Goal: Task Accomplishment & Management: Manage account settings

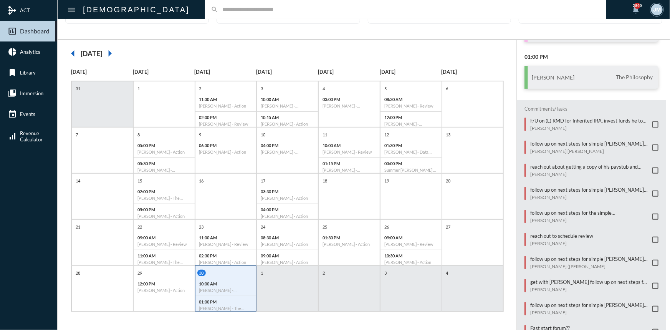
scroll to position [104, 0]
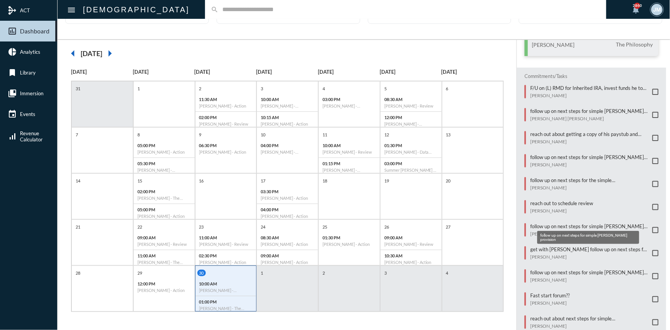
click at [556, 223] on p "follow up on next steps for simple [PERSON_NAME] provision" at bounding box center [589, 226] width 118 height 6
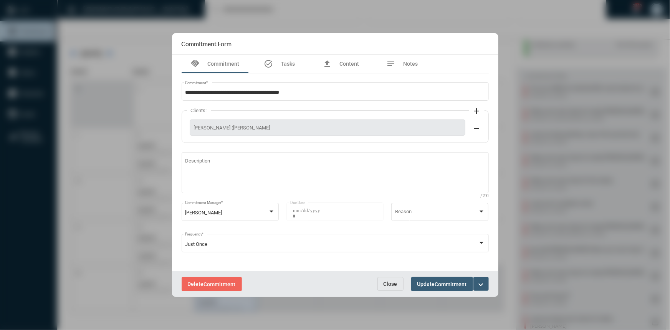
click at [478, 280] on mat-icon "expand_more" at bounding box center [480, 284] width 9 height 9
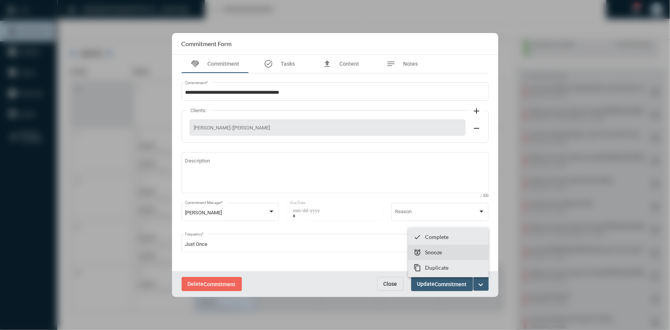
click at [440, 254] on p "Snooze" at bounding box center [433, 252] width 17 height 7
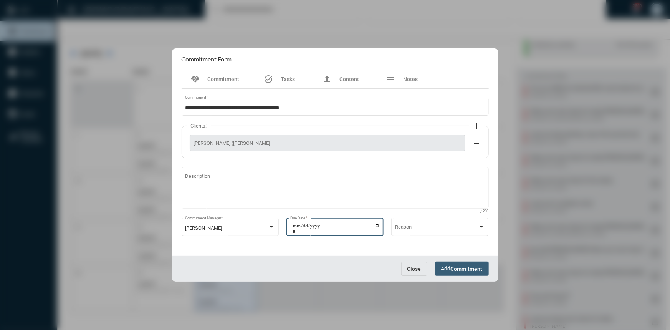
click at [378, 225] on input "**********" at bounding box center [335, 228] width 87 height 11
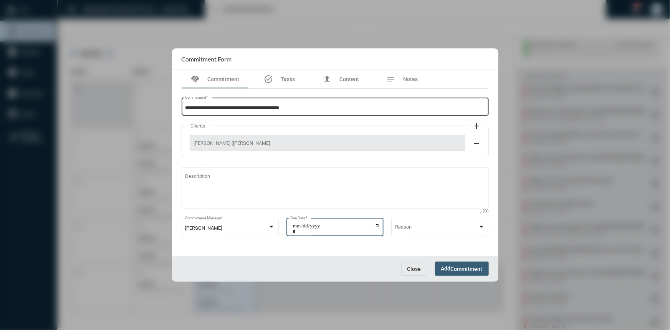
type input "**********"
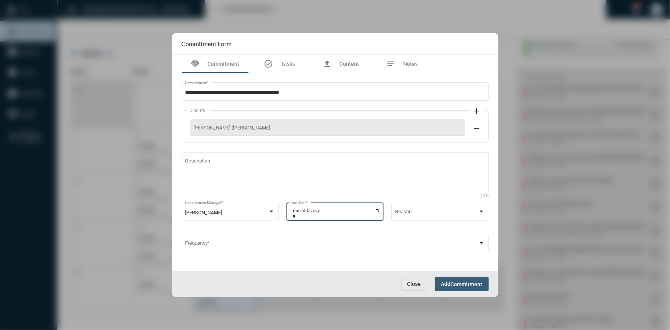
click at [457, 284] on span "Commitment" at bounding box center [466, 284] width 32 height 6
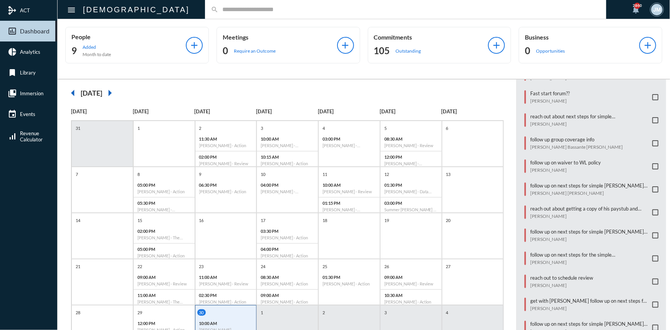
scroll to position [35, 0]
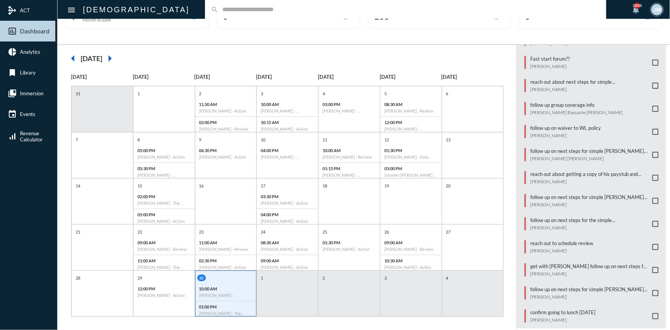
click at [264, 6] on input "text" at bounding box center [409, 9] width 382 height 7
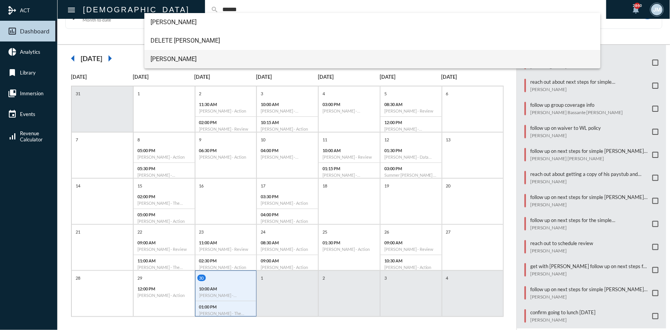
type input "******"
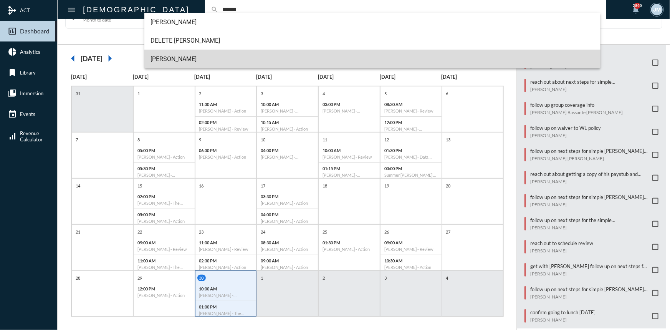
click at [158, 54] on span "[PERSON_NAME]" at bounding box center [372, 59] width 444 height 18
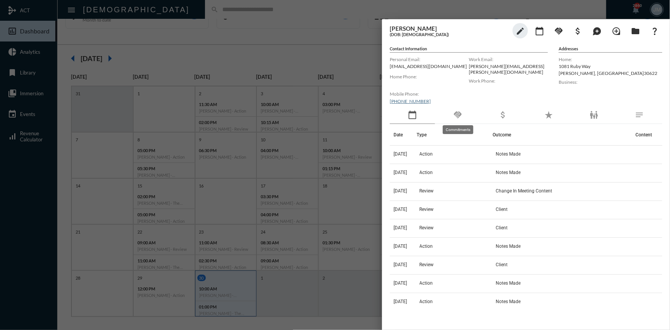
click at [458, 111] on mat-icon "handshake" at bounding box center [457, 114] width 9 height 9
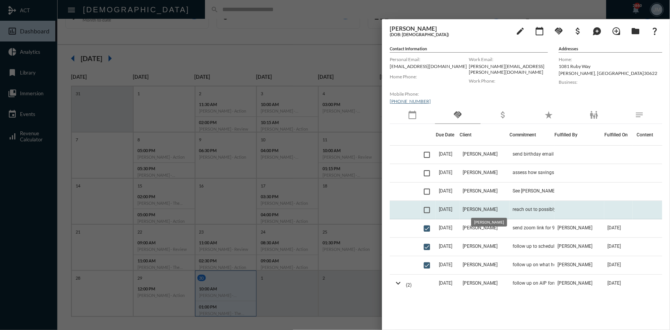
click at [487, 209] on span "[PERSON_NAME]" at bounding box center [479, 208] width 35 height 5
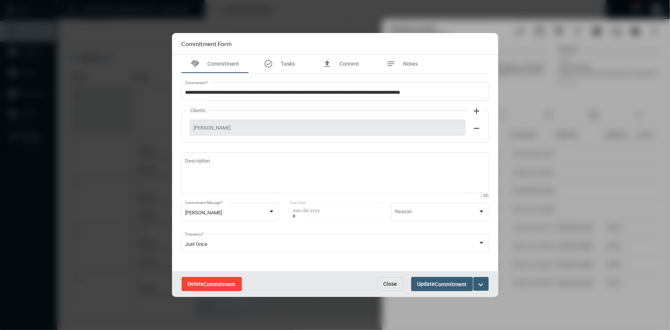
click at [209, 284] on span "Commitment" at bounding box center [220, 284] width 32 height 6
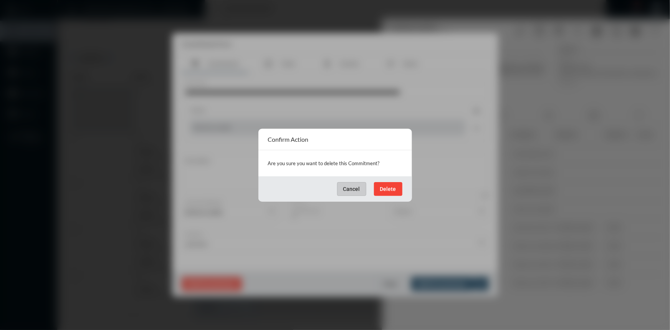
click at [393, 186] on span "Delete" at bounding box center [388, 189] width 16 height 6
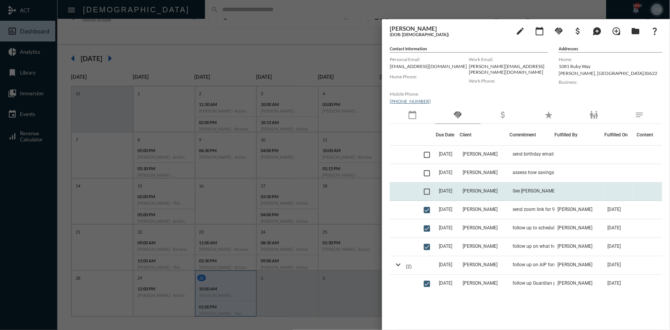
click at [483, 187] on td "[PERSON_NAME]" at bounding box center [484, 191] width 50 height 18
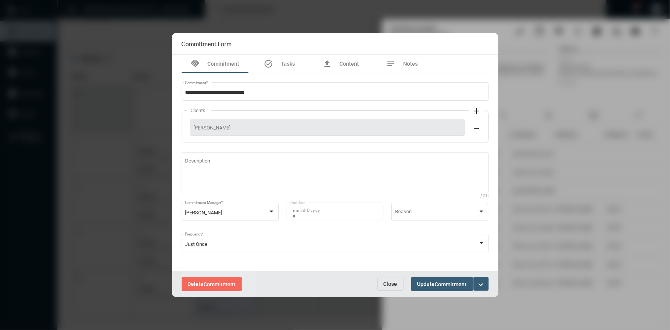
click at [219, 285] on span "Commitment" at bounding box center [220, 284] width 32 height 6
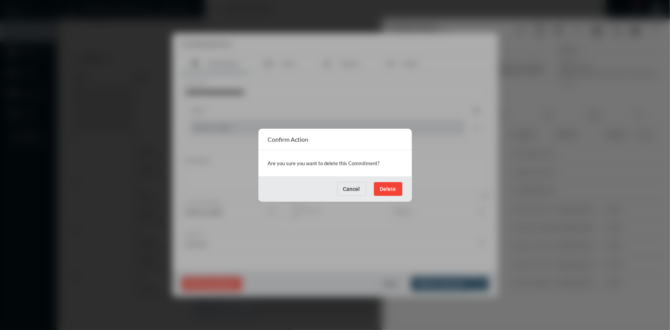
click at [396, 177] on div "Cancel Delete" at bounding box center [334, 188] width 153 height 25
click at [395, 180] on div "Cancel Delete" at bounding box center [334, 188] width 153 height 25
click at [392, 187] on span "Delete" at bounding box center [388, 189] width 16 height 6
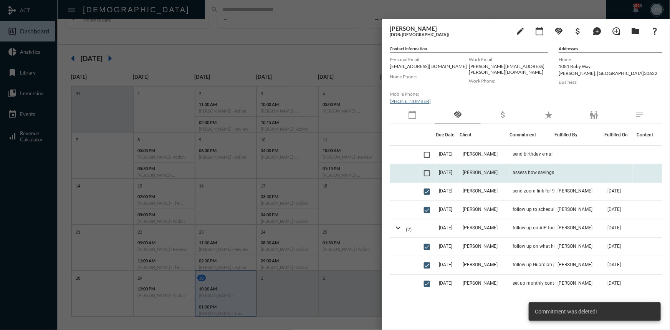
click at [473, 168] on td "[PERSON_NAME]" at bounding box center [484, 173] width 50 height 18
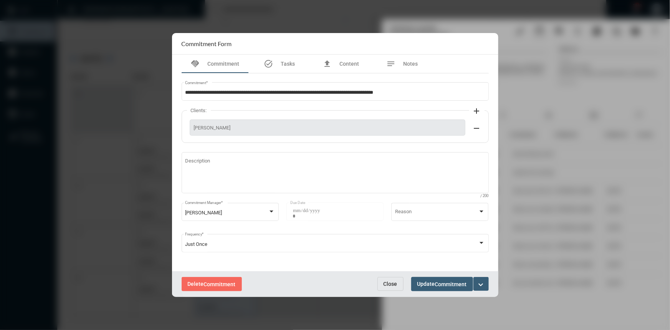
click at [212, 284] on span "Commitment" at bounding box center [220, 284] width 32 height 6
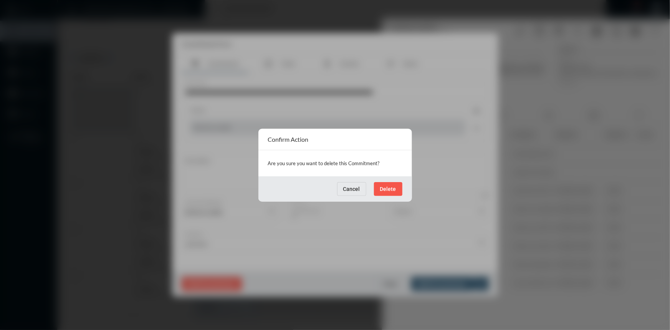
click at [391, 186] on span "Delete" at bounding box center [388, 189] width 16 height 6
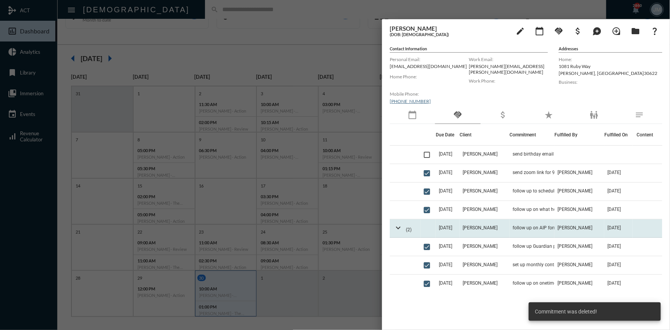
click at [410, 230] on span "(2)" at bounding box center [409, 229] width 6 height 5
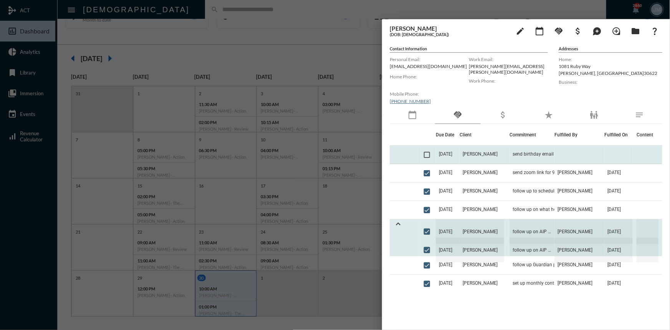
click at [448, 152] on span "[DATE]" at bounding box center [445, 153] width 13 height 5
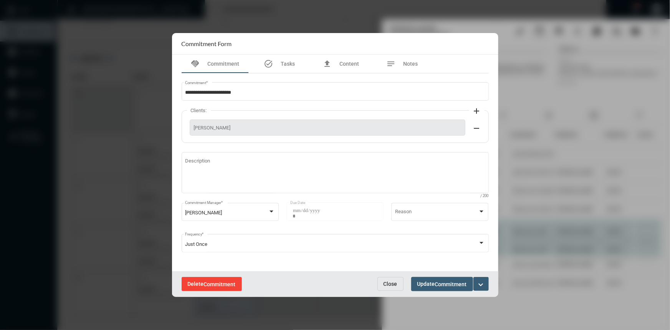
click at [219, 280] on span "Delete Commitment" at bounding box center [212, 283] width 48 height 6
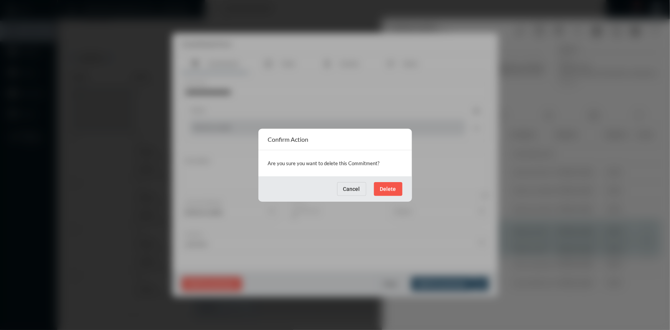
click at [390, 187] on span "Delete" at bounding box center [388, 189] width 16 height 6
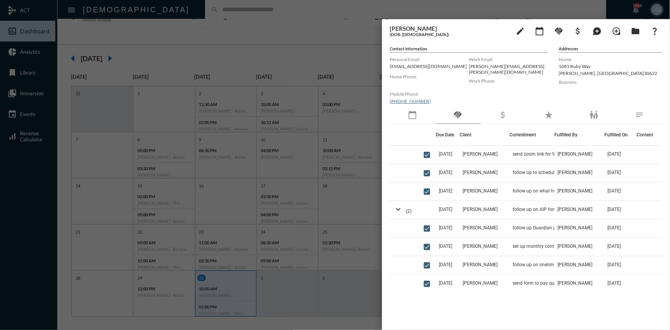
click at [368, 34] on div at bounding box center [335, 165] width 670 height 330
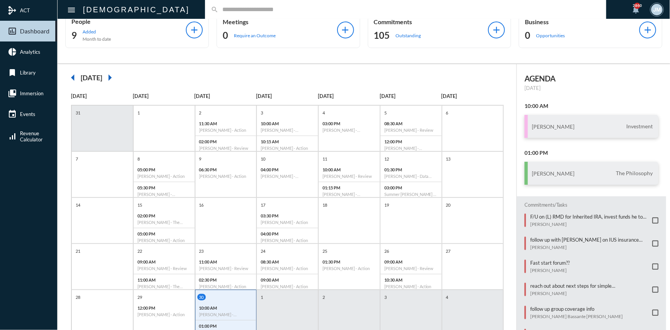
scroll to position [0, 0]
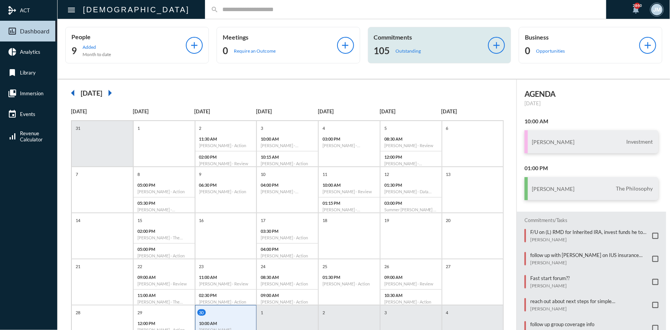
click at [391, 35] on p "Commitments" at bounding box center [431, 36] width 114 height 7
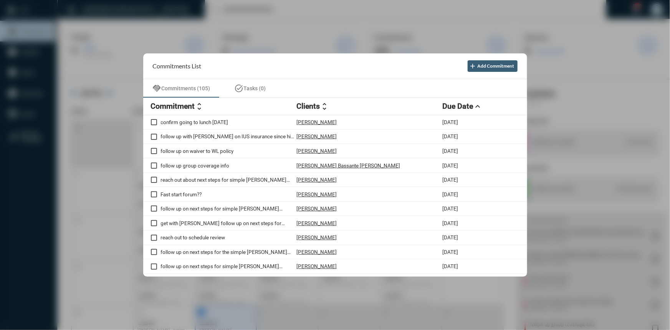
click at [267, 26] on div at bounding box center [335, 165] width 670 height 330
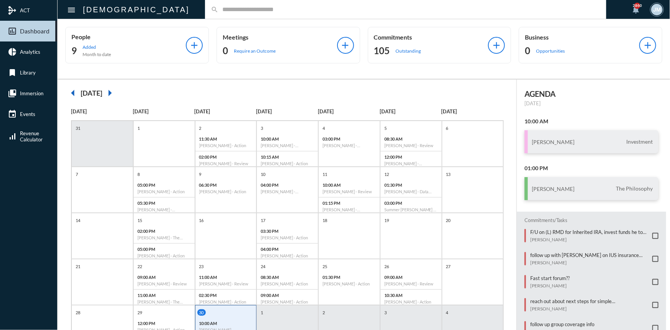
click at [218, 12] on input "text" at bounding box center [409, 9] width 382 height 7
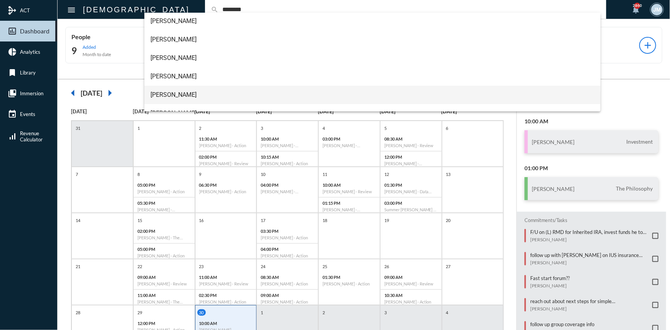
scroll to position [31, 0]
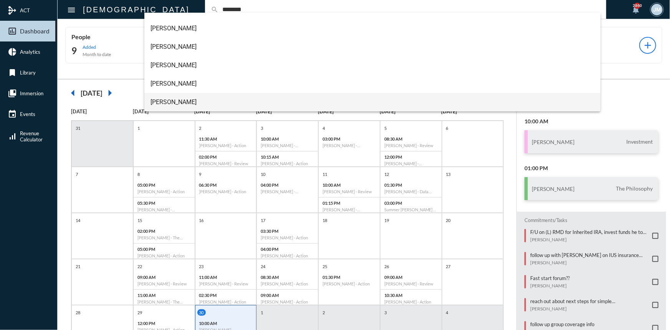
type input "********"
click at [174, 101] on span "[PERSON_NAME]" at bounding box center [372, 102] width 444 height 18
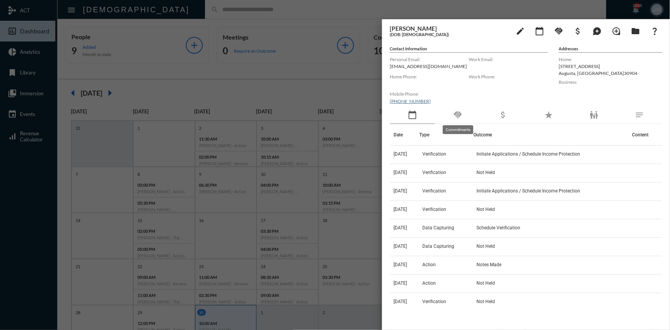
click at [456, 112] on mat-icon "handshake" at bounding box center [457, 114] width 9 height 9
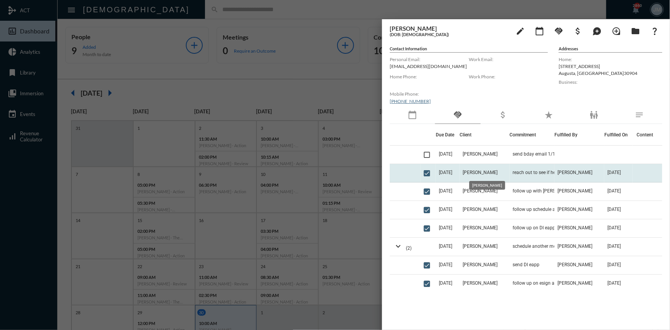
click at [489, 172] on span "[PERSON_NAME]" at bounding box center [479, 172] width 35 height 5
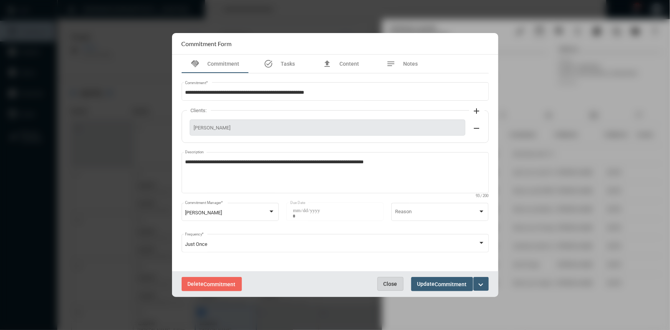
click at [388, 284] on span "Close" at bounding box center [390, 283] width 14 height 6
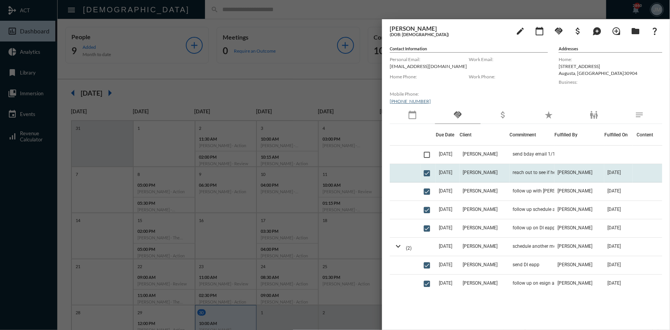
click at [503, 172] on td "[PERSON_NAME]" at bounding box center [484, 173] width 50 height 18
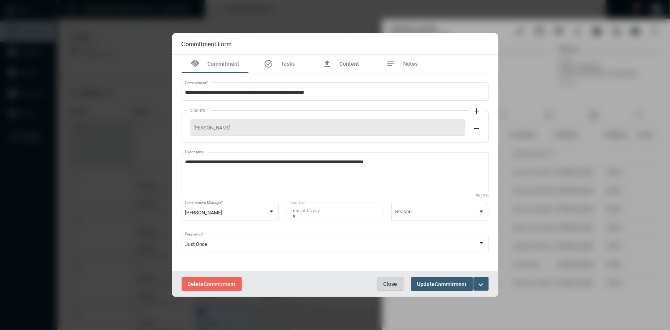
click at [395, 284] on span "Close" at bounding box center [390, 283] width 14 height 6
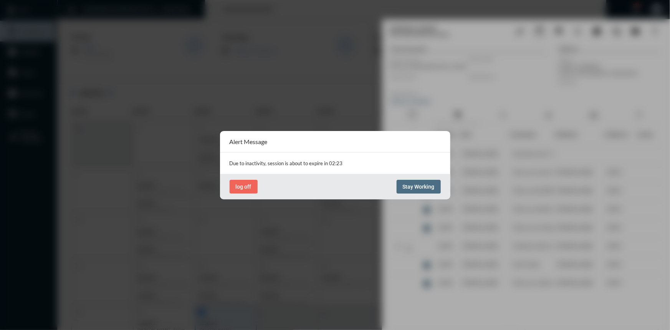
click at [415, 184] on span "Stay Working" at bounding box center [418, 186] width 32 height 6
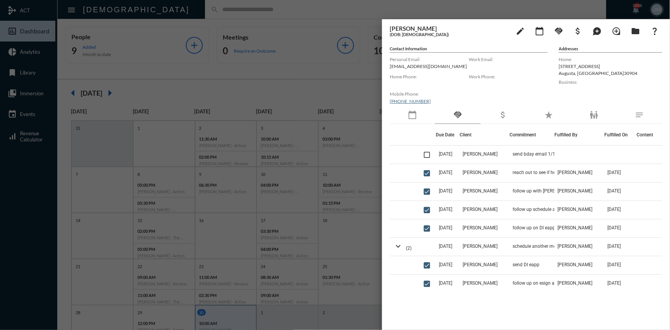
click at [354, 97] on div at bounding box center [335, 165] width 670 height 330
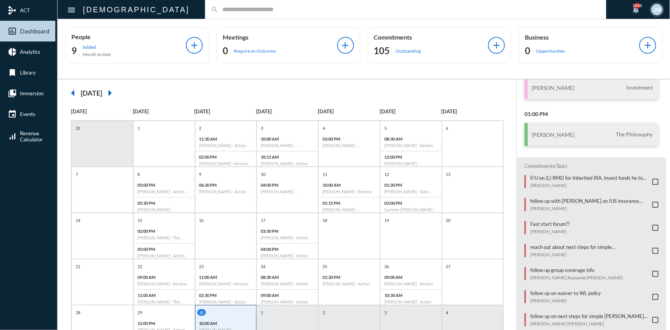
scroll to position [139, 0]
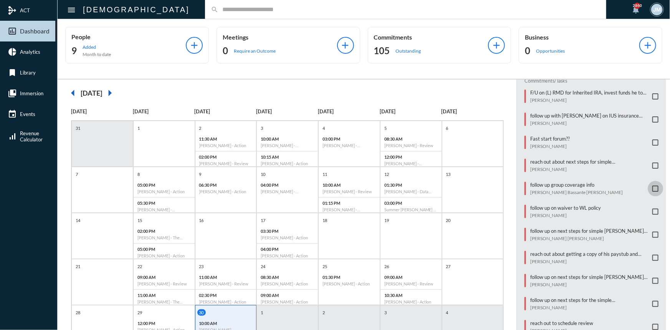
click at [652, 185] on span at bounding box center [655, 188] width 6 height 6
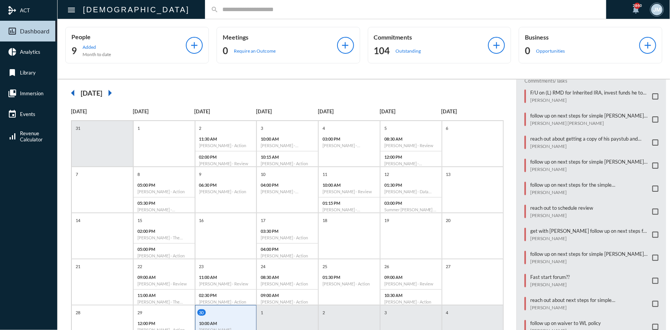
click at [652, 94] on span at bounding box center [655, 96] width 6 height 6
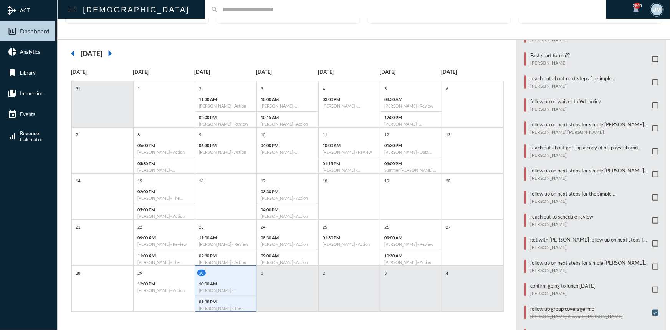
scroll to position [150, 0]
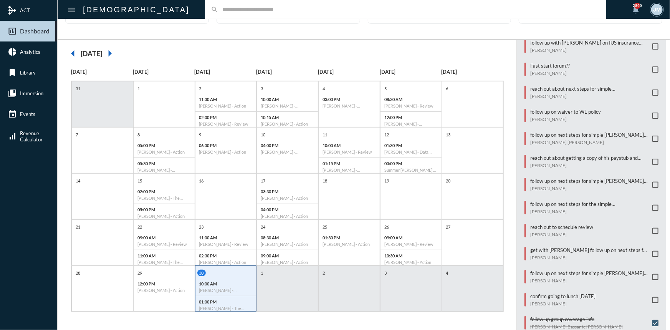
click at [652, 112] on span at bounding box center [655, 115] width 6 height 6
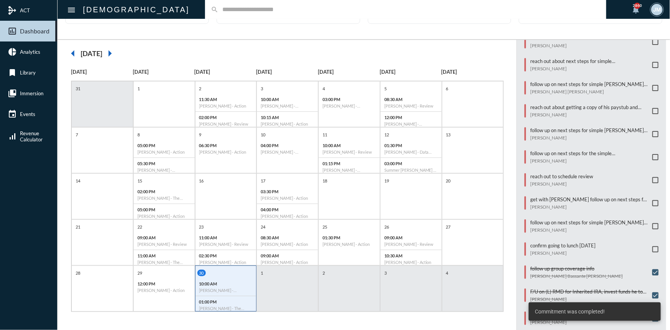
scroll to position [185, 0]
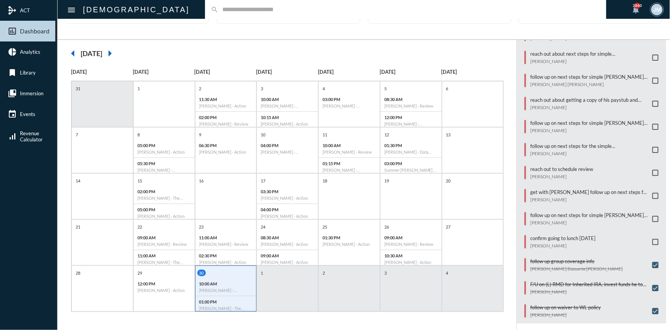
click at [653, 239] on span at bounding box center [655, 242] width 6 height 6
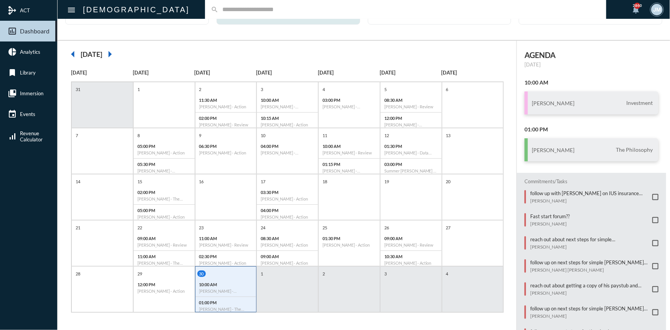
scroll to position [40, 0]
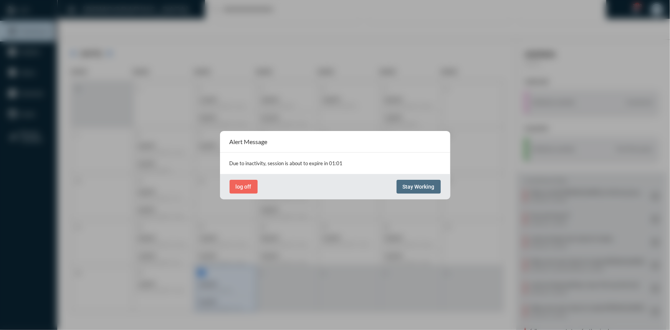
click at [411, 182] on button "Stay Working" at bounding box center [418, 187] width 44 height 14
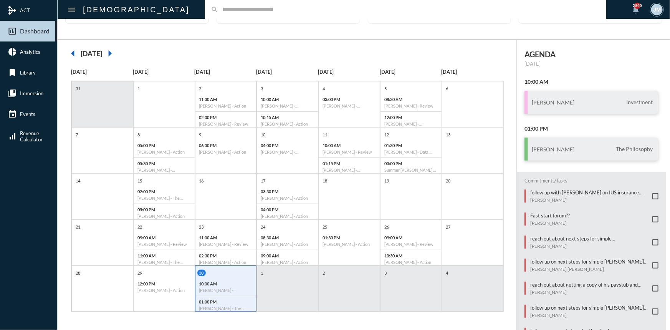
click at [205, 3] on div "search" at bounding box center [405, 9] width 401 height 19
click at [218, 7] on input "text" at bounding box center [409, 9] width 382 height 7
type input "*****"
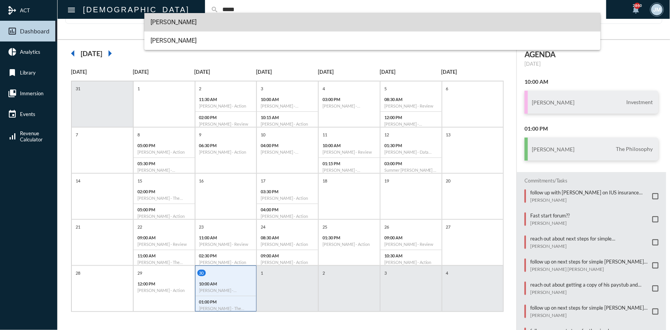
click at [177, 22] on span "[PERSON_NAME]" at bounding box center [372, 22] width 444 height 18
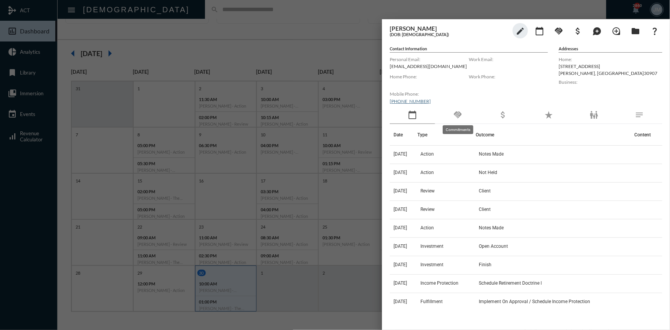
click at [460, 113] on mat-icon "handshake" at bounding box center [457, 114] width 9 height 9
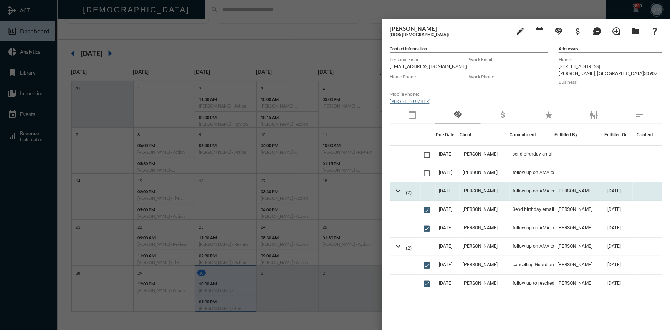
click at [440, 194] on td "[DATE]" at bounding box center [447, 191] width 24 height 18
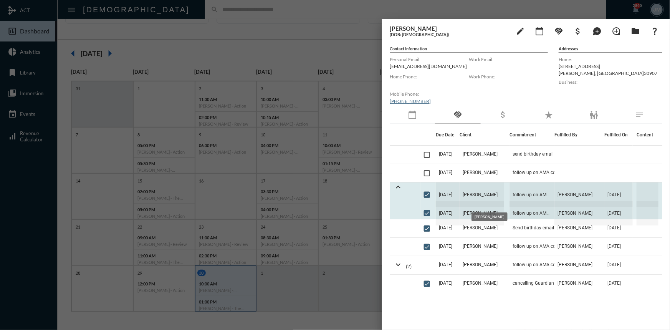
click at [483, 191] on span "[PERSON_NAME]" at bounding box center [481, 194] width 45 height 25
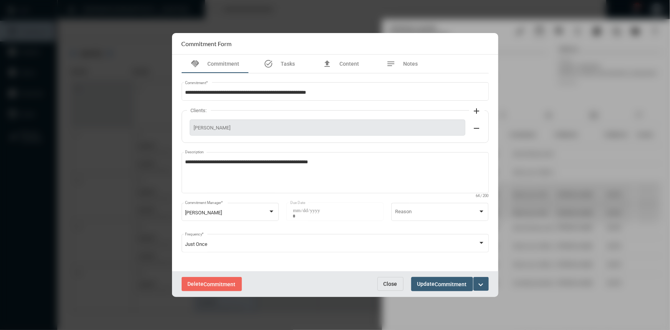
click at [381, 287] on button "Close" at bounding box center [390, 284] width 26 height 14
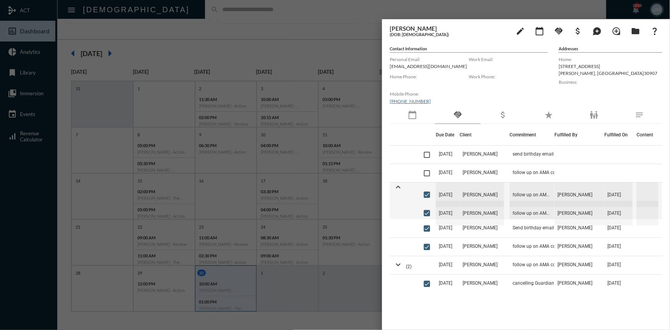
click at [221, 36] on div at bounding box center [335, 165] width 670 height 330
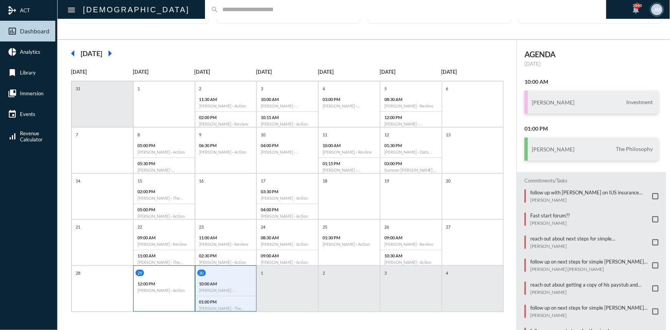
click at [157, 292] on div "12:00 PM [PERSON_NAME] - Action" at bounding box center [164, 287] width 61 height 18
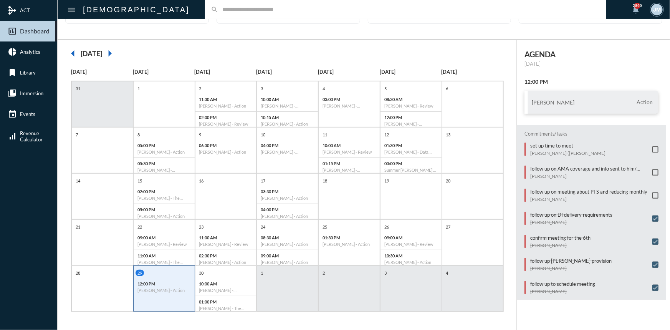
click at [652, 170] on span at bounding box center [655, 172] width 6 height 6
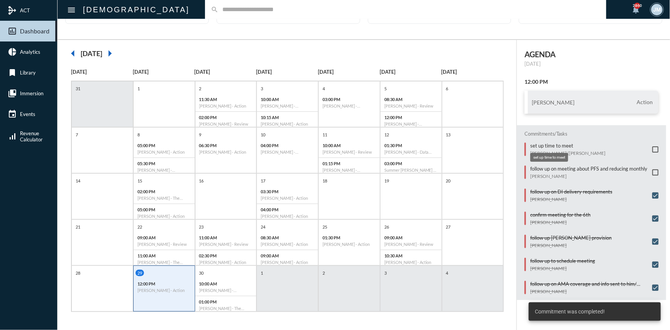
click at [547, 143] on p "set up time to meet" at bounding box center [567, 145] width 75 height 6
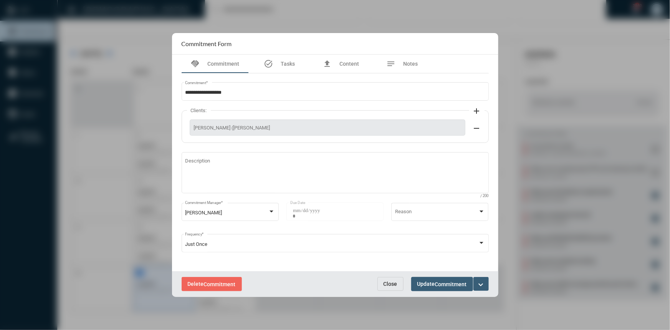
click at [479, 282] on mat-icon "expand_more" at bounding box center [480, 284] width 9 height 9
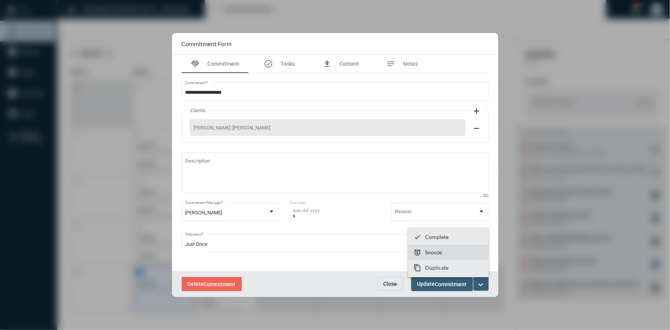
click at [435, 253] on p "Snooze" at bounding box center [433, 252] width 17 height 7
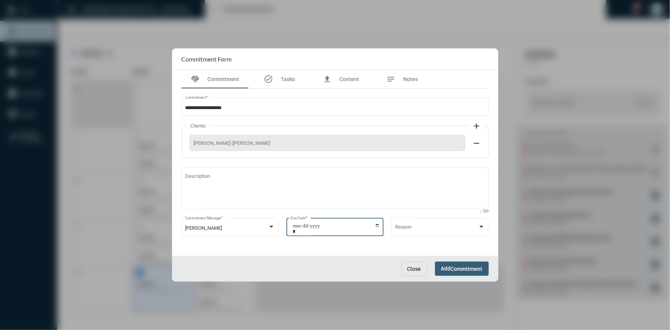
click at [377, 224] on input "**********" at bounding box center [335, 228] width 87 height 11
type input "**********"
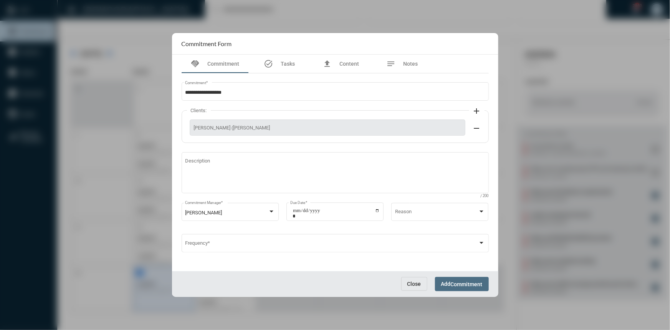
click at [465, 284] on span "Commitment" at bounding box center [466, 284] width 32 height 6
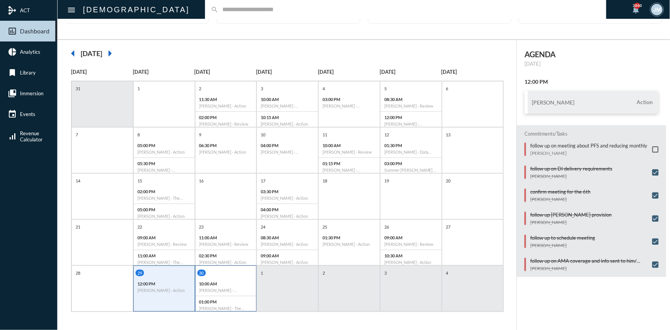
click at [231, 272] on div "30" at bounding box center [226, 272] width 59 height 7
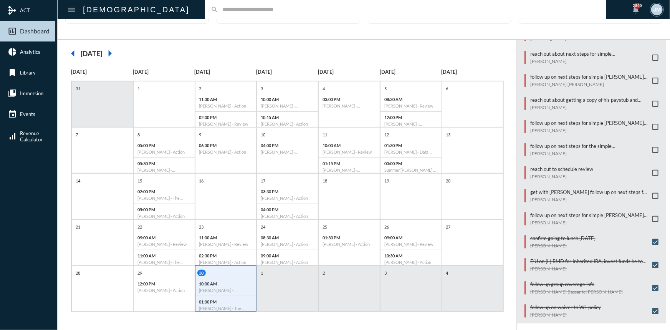
click at [234, 4] on div "search" at bounding box center [405, 9] width 401 height 19
click at [228, 8] on input "text" at bounding box center [409, 9] width 382 height 7
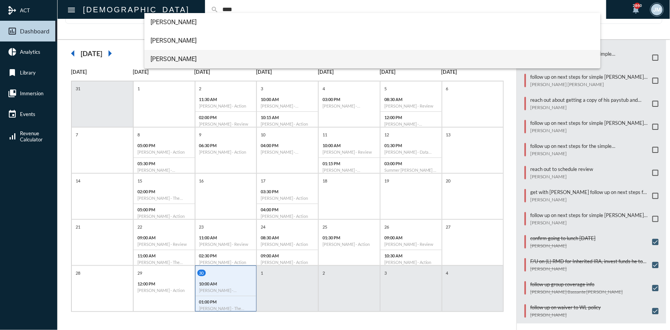
type input "****"
click at [160, 57] on span "[PERSON_NAME]" at bounding box center [372, 59] width 444 height 18
